Goal: Obtain resource: Download file/media

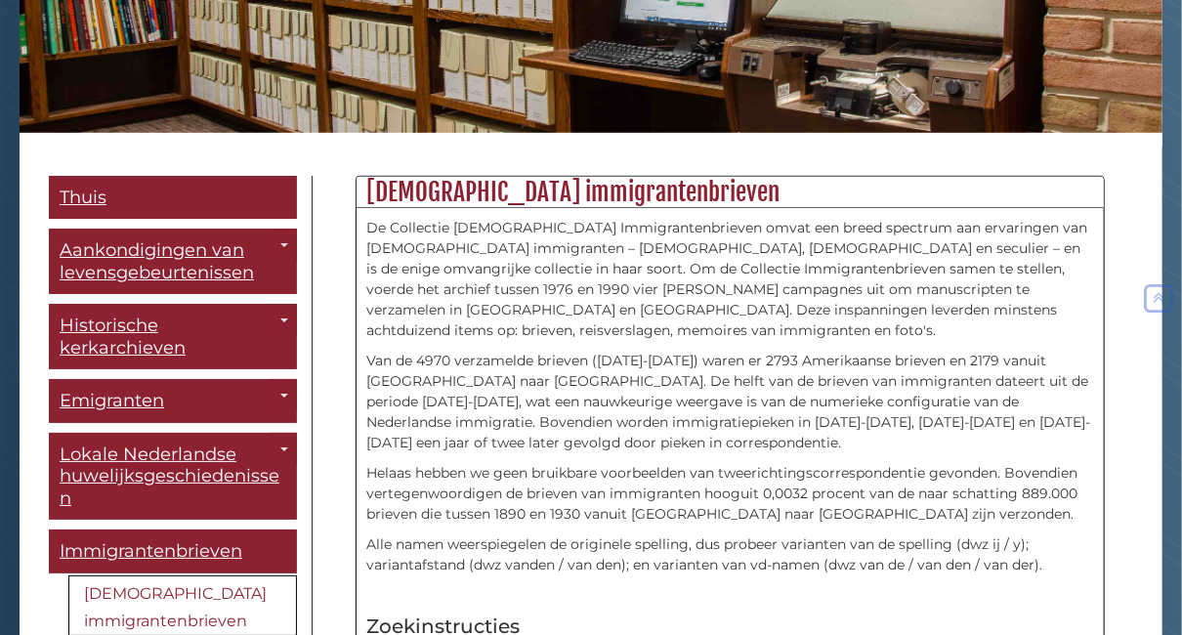
scroll to position [391, 0]
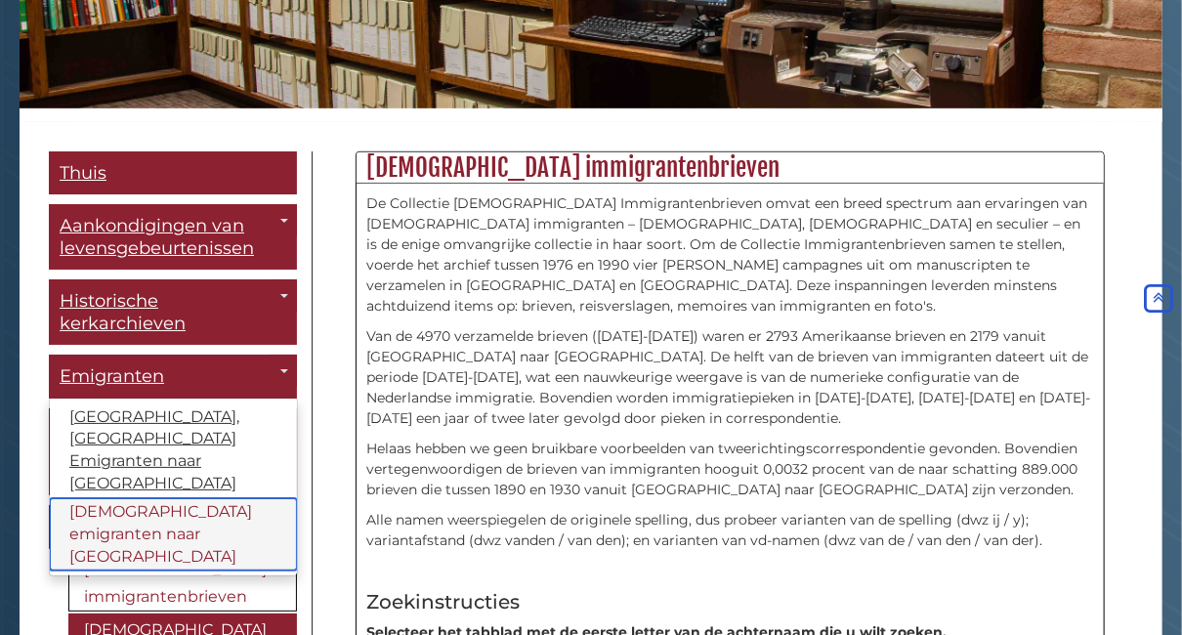
click at [118, 502] on font "[DEMOGRAPHIC_DATA] emigranten naar [GEOGRAPHIC_DATA]" at bounding box center [160, 533] width 183 height 63
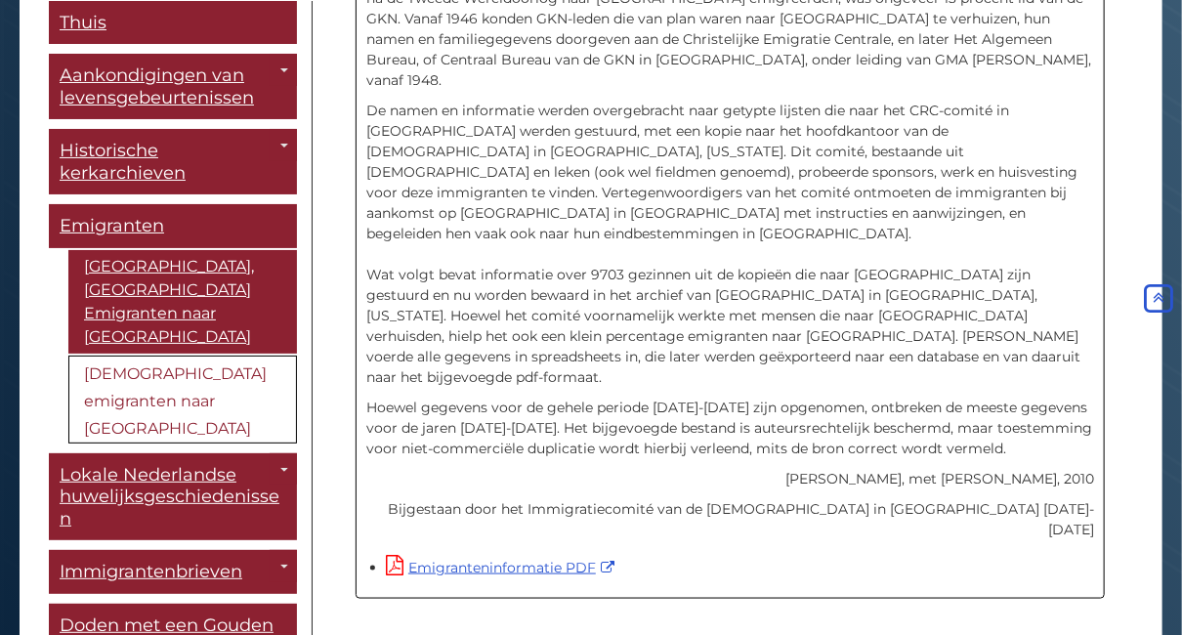
scroll to position [738, 0]
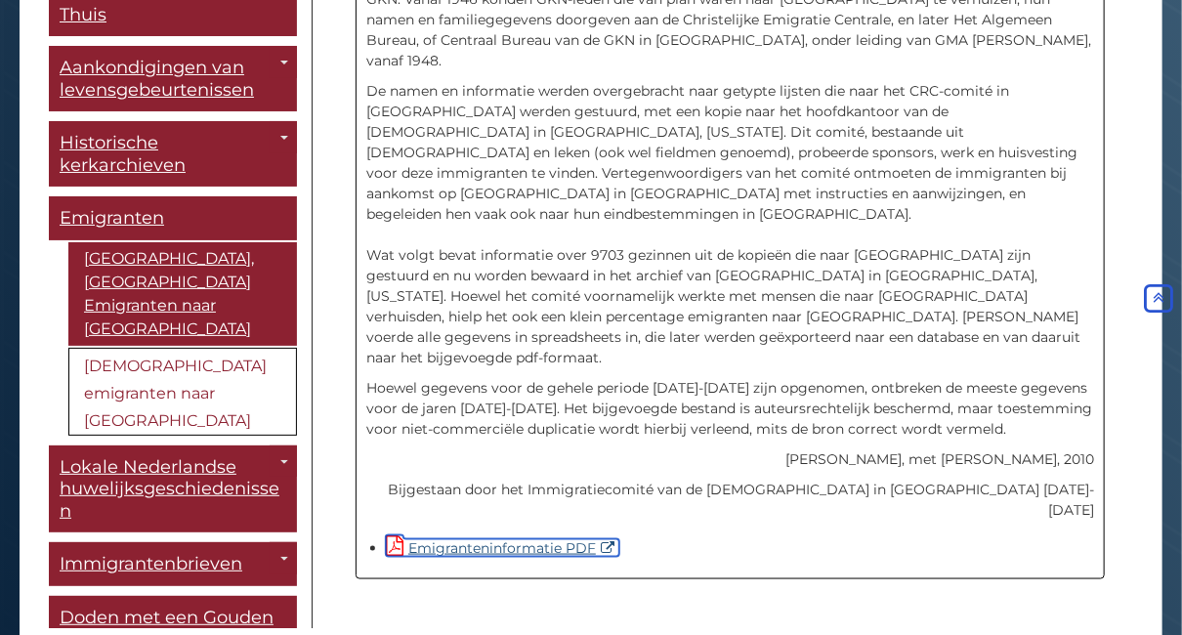
click at [492, 539] on font "Emigranteninformatie PDF" at bounding box center [502, 548] width 188 height 18
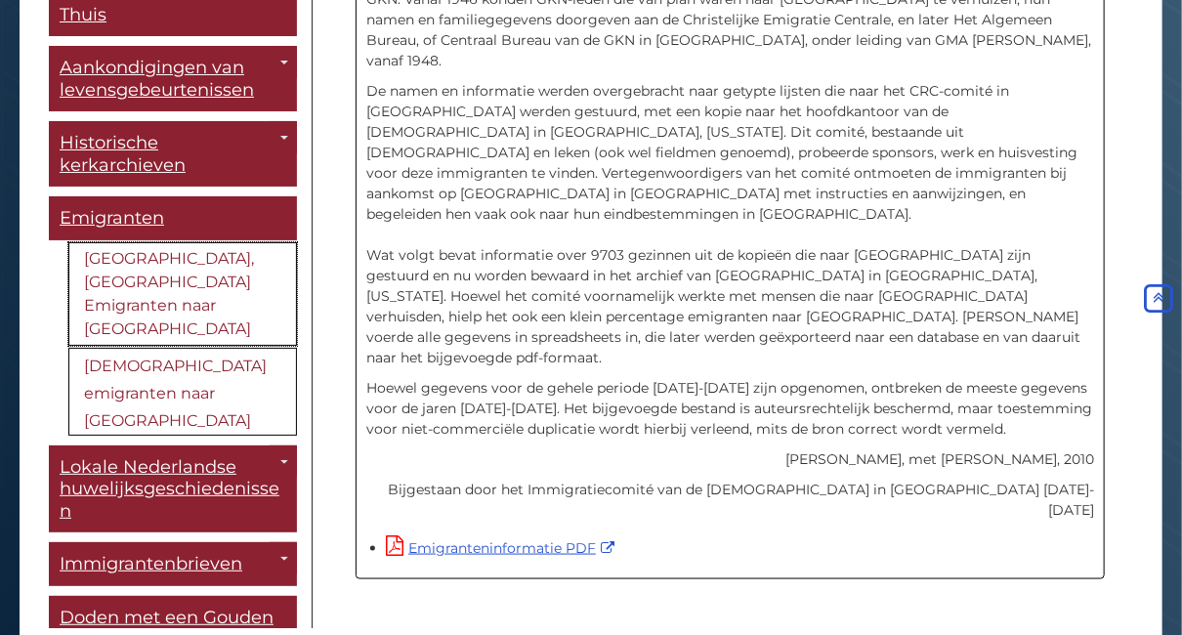
click at [199, 249] on font "[GEOGRAPHIC_DATA], [GEOGRAPHIC_DATA] Emigranten naar [GEOGRAPHIC_DATA]" at bounding box center [169, 293] width 170 height 89
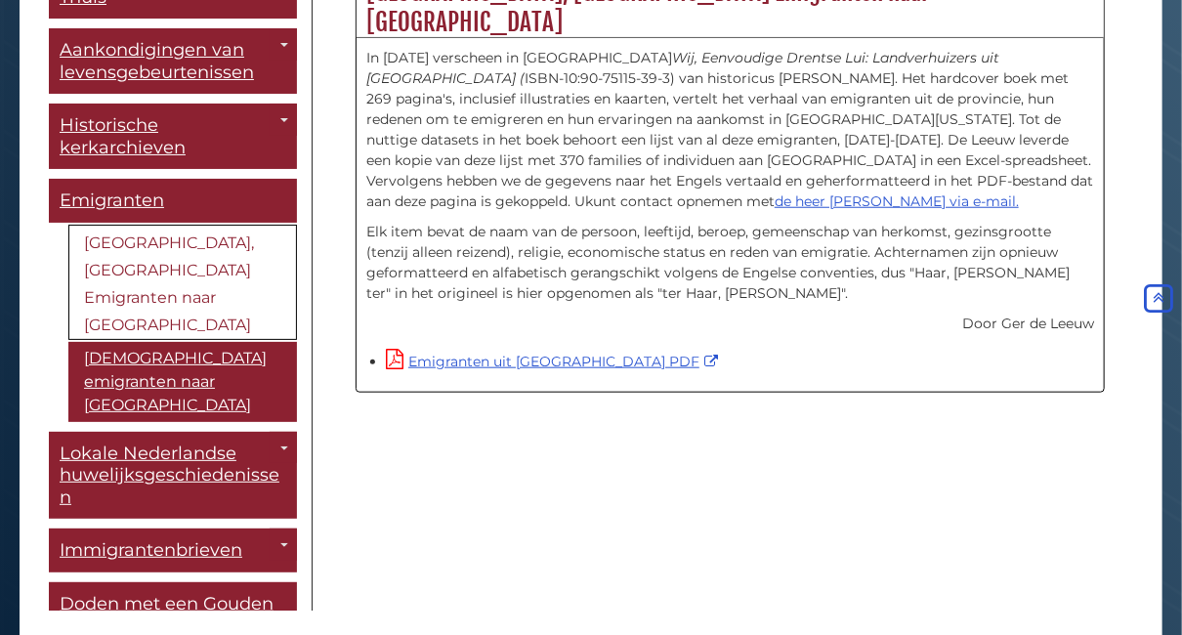
scroll to position [630, 0]
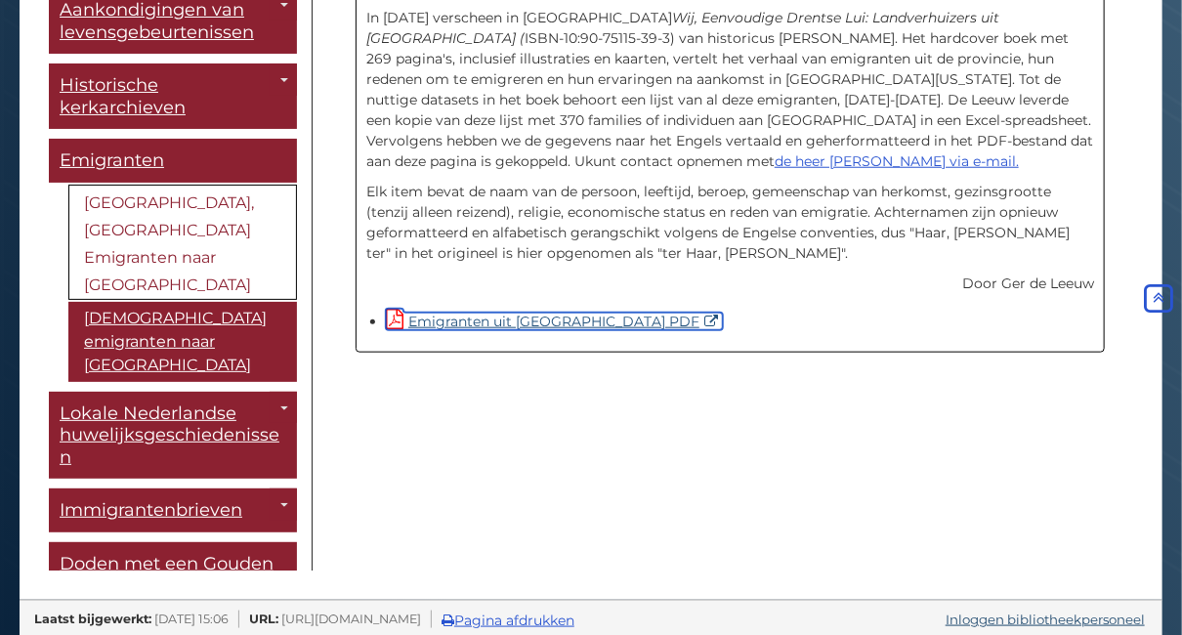
click at [514, 313] on font "Emigranten uit Drenthe PDF" at bounding box center [553, 322] width 291 height 18
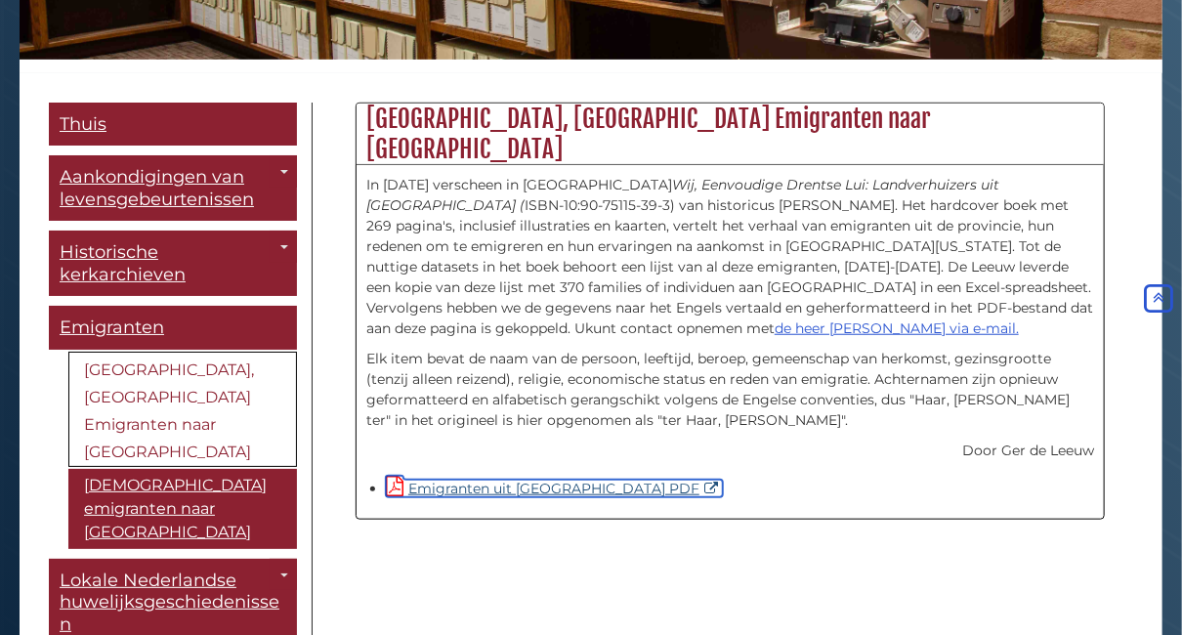
scroll to position [435, 0]
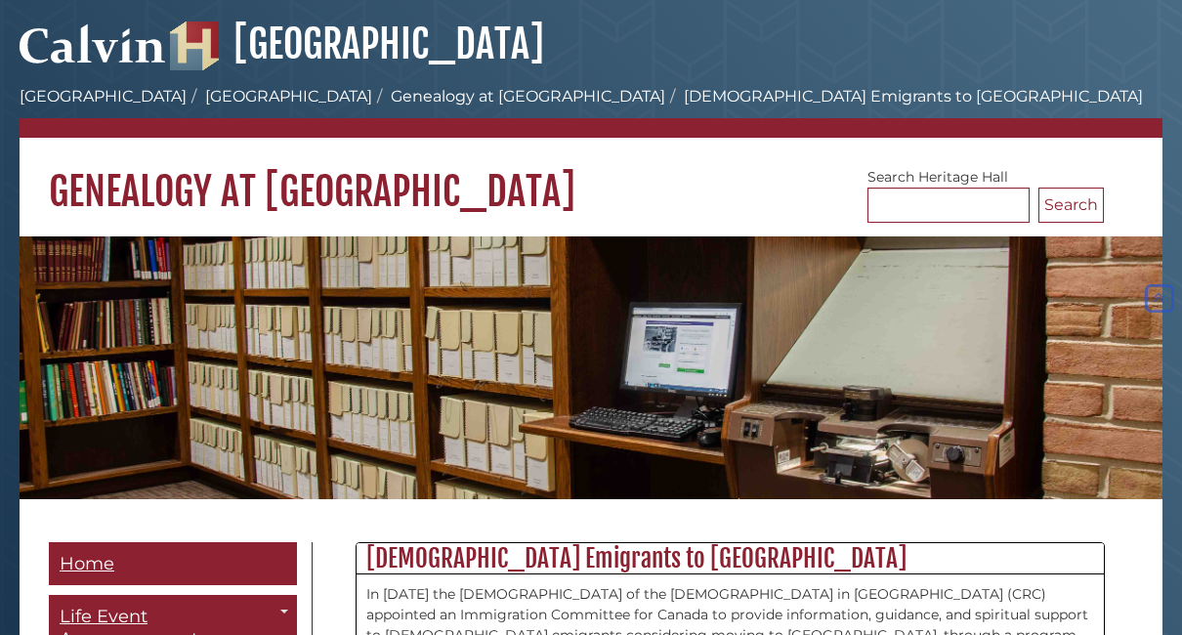
scroll to position [718, 0]
